Goal: Find specific page/section: Find specific page/section

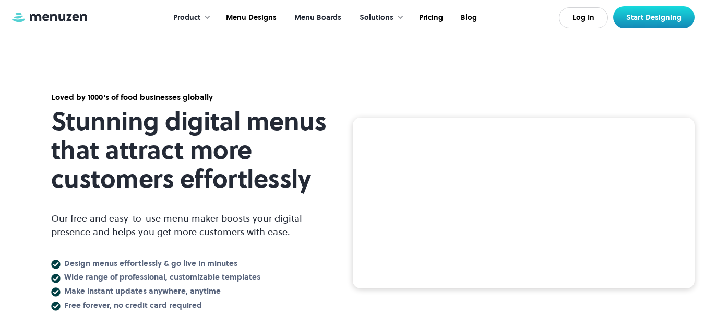
click at [316, 21] on link "Menu Boards" at bounding box center [316, 18] width 65 height 32
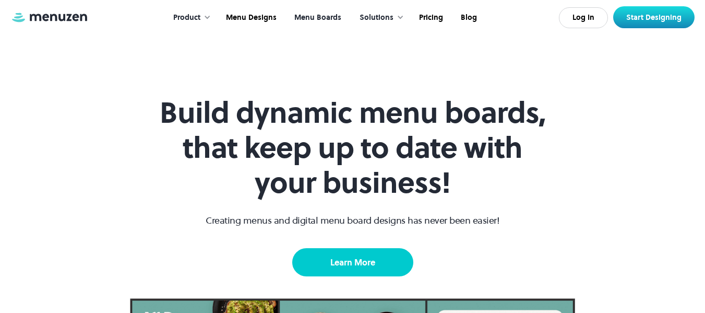
click at [370, 261] on link "Learn More" at bounding box center [352, 262] width 121 height 28
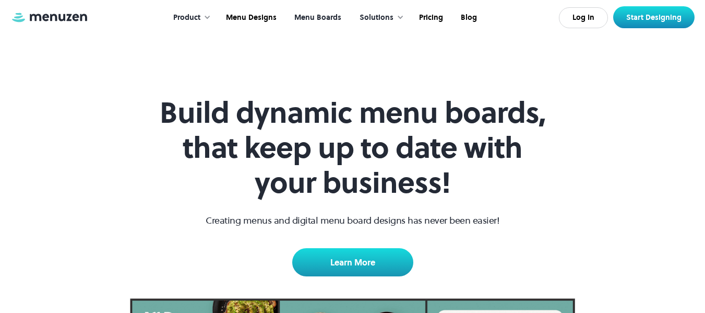
click at [390, 15] on div "Solutions" at bounding box center [377, 17] width 34 height 11
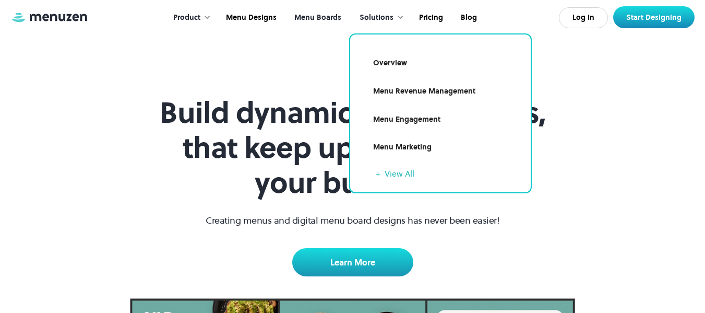
click at [326, 17] on link "Menu Boards" at bounding box center [316, 18] width 65 height 32
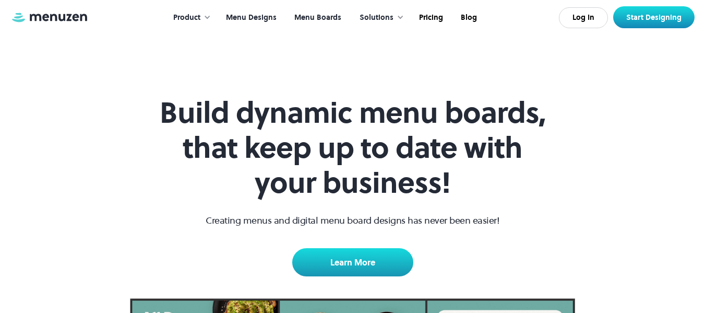
click at [265, 14] on link "Menu Designs" at bounding box center [250, 18] width 68 height 32
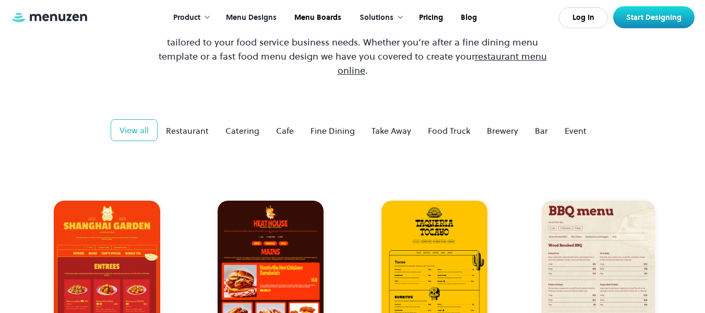
scroll to position [136, 0]
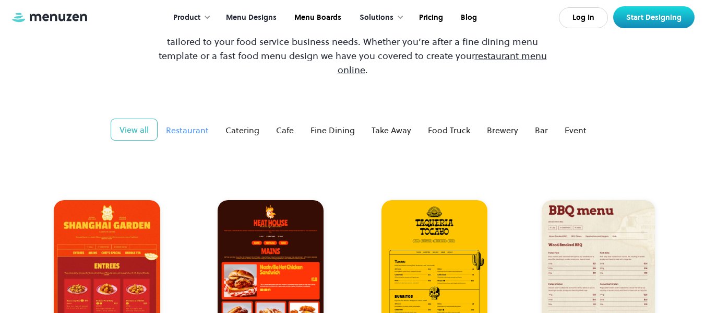
click at [195, 124] on div "Restaurant" at bounding box center [187, 130] width 43 height 13
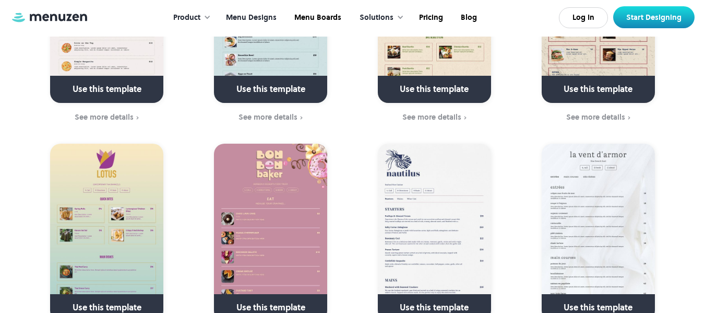
scroll to position [2529, 0]
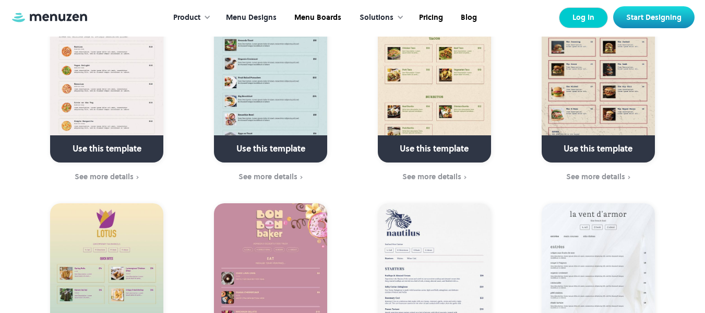
click at [588, 17] on link "Log In" at bounding box center [583, 17] width 49 height 21
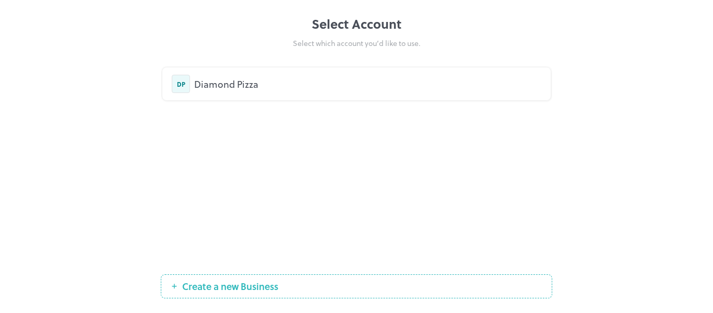
click at [396, 80] on div "Diamond Pizza" at bounding box center [367, 84] width 347 height 14
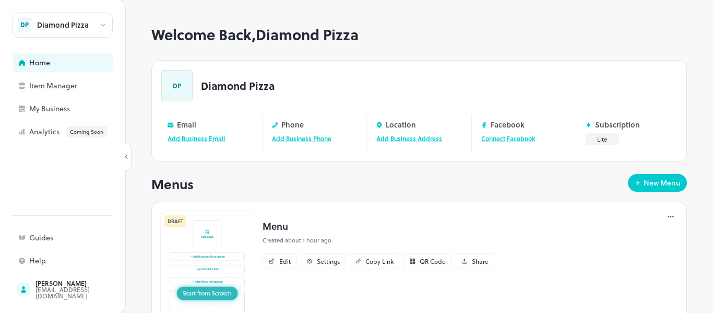
click at [67, 21] on div "Diamond Pizza" at bounding box center [63, 24] width 52 height 7
click at [67, 20] on div at bounding box center [356, 156] width 713 height 313
click at [42, 286] on div "[PERSON_NAME]" at bounding box center [84, 283] width 98 height 6
